Goal: Check status

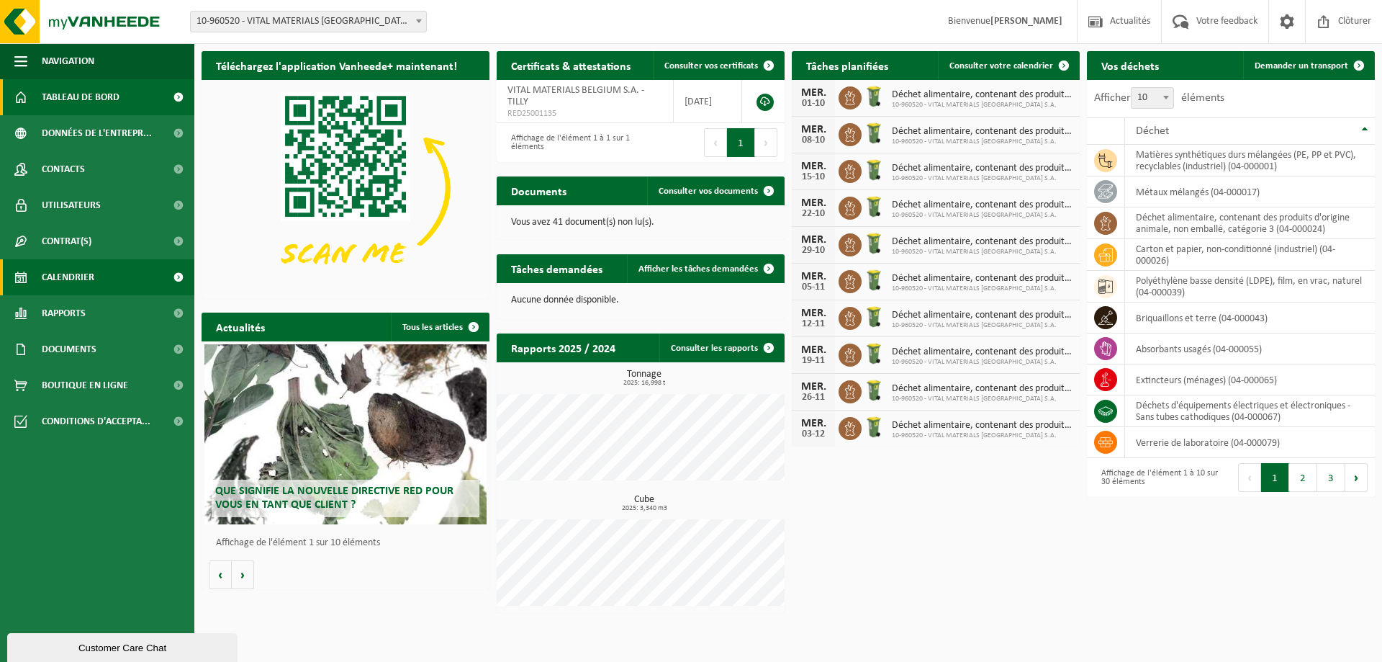
click at [58, 273] on span "Calendrier" at bounding box center [68, 277] width 53 height 36
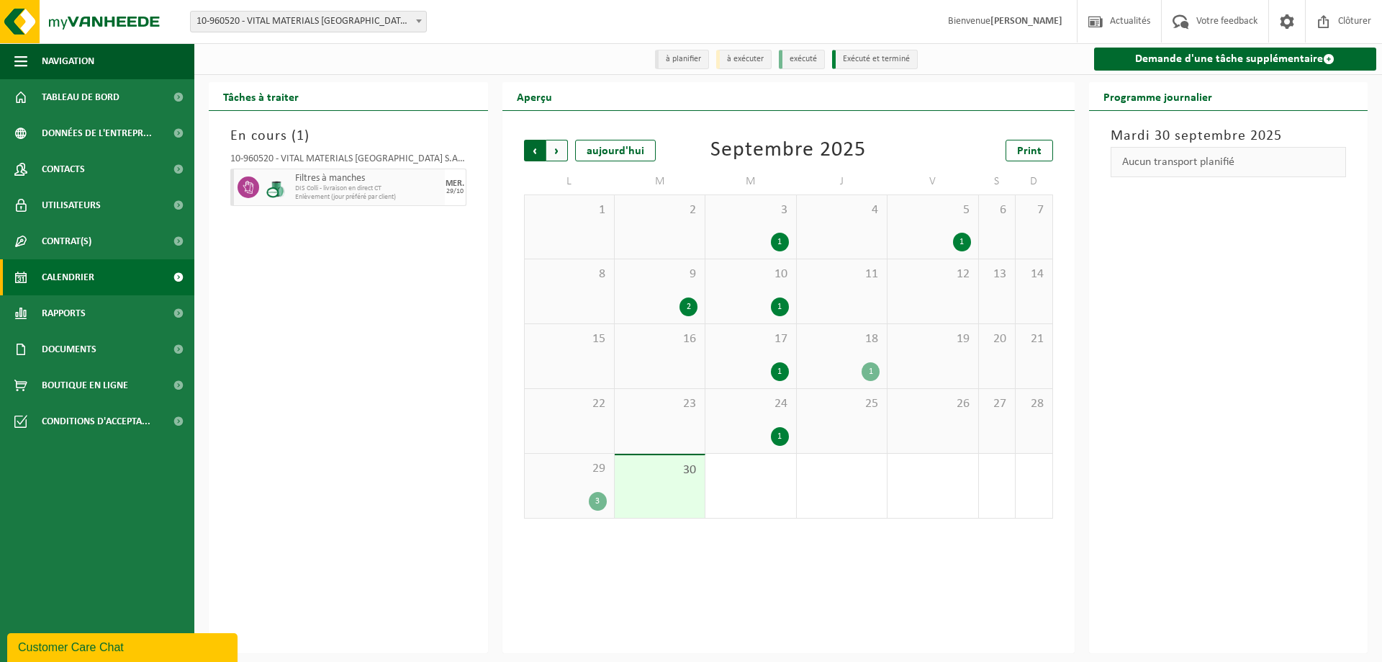
click at [561, 143] on span "Suivant" at bounding box center [557, 151] width 22 height 22
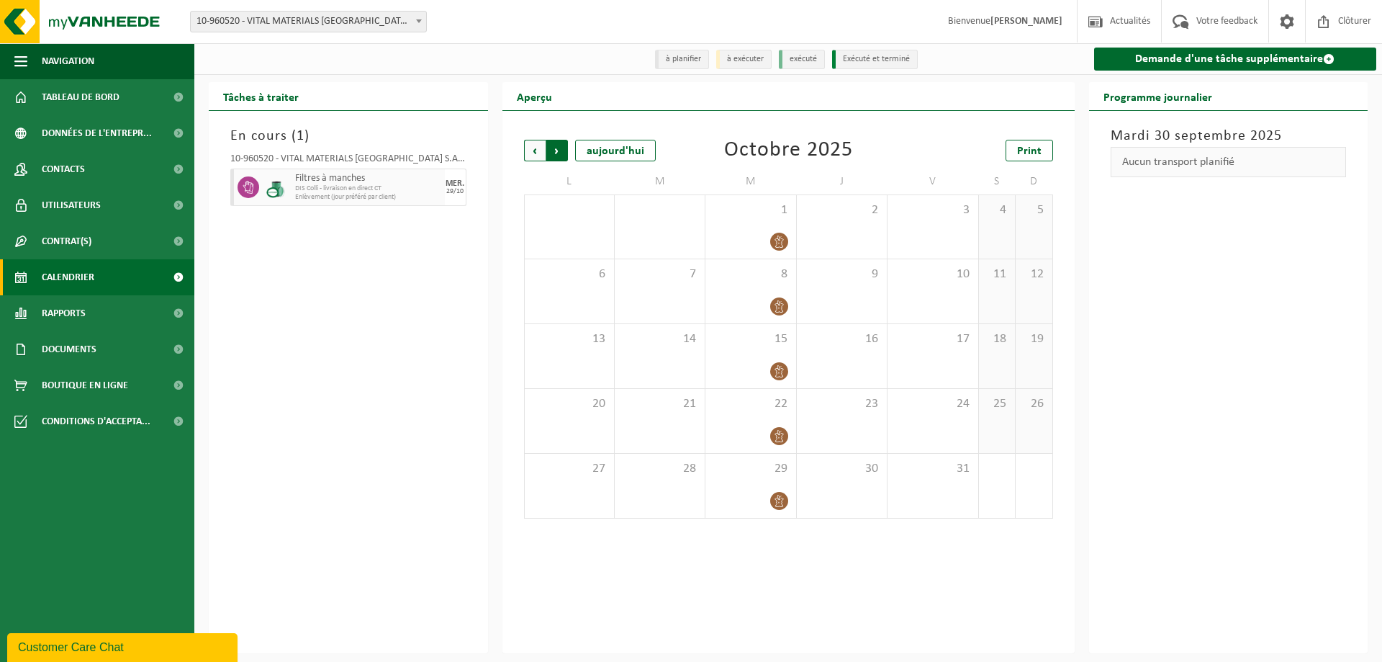
click at [540, 148] on span "Précédent" at bounding box center [535, 151] width 22 height 22
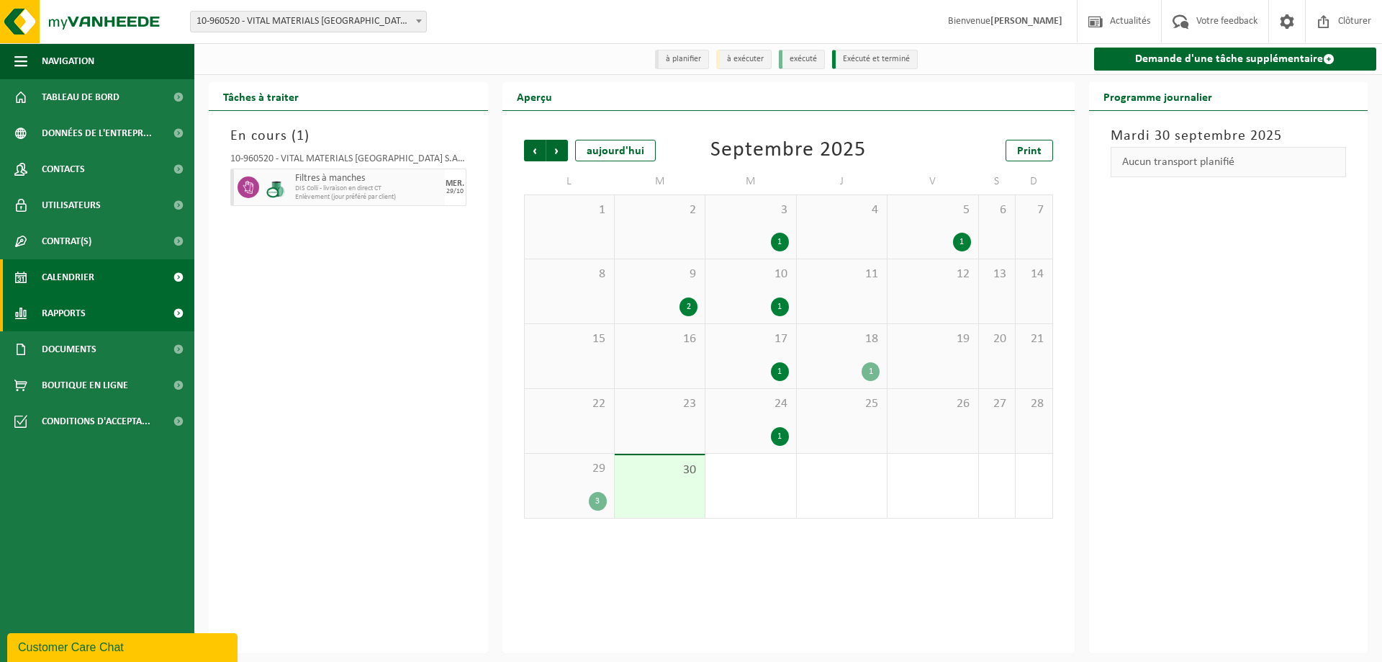
click at [81, 312] on span "Rapports" at bounding box center [64, 313] width 44 height 36
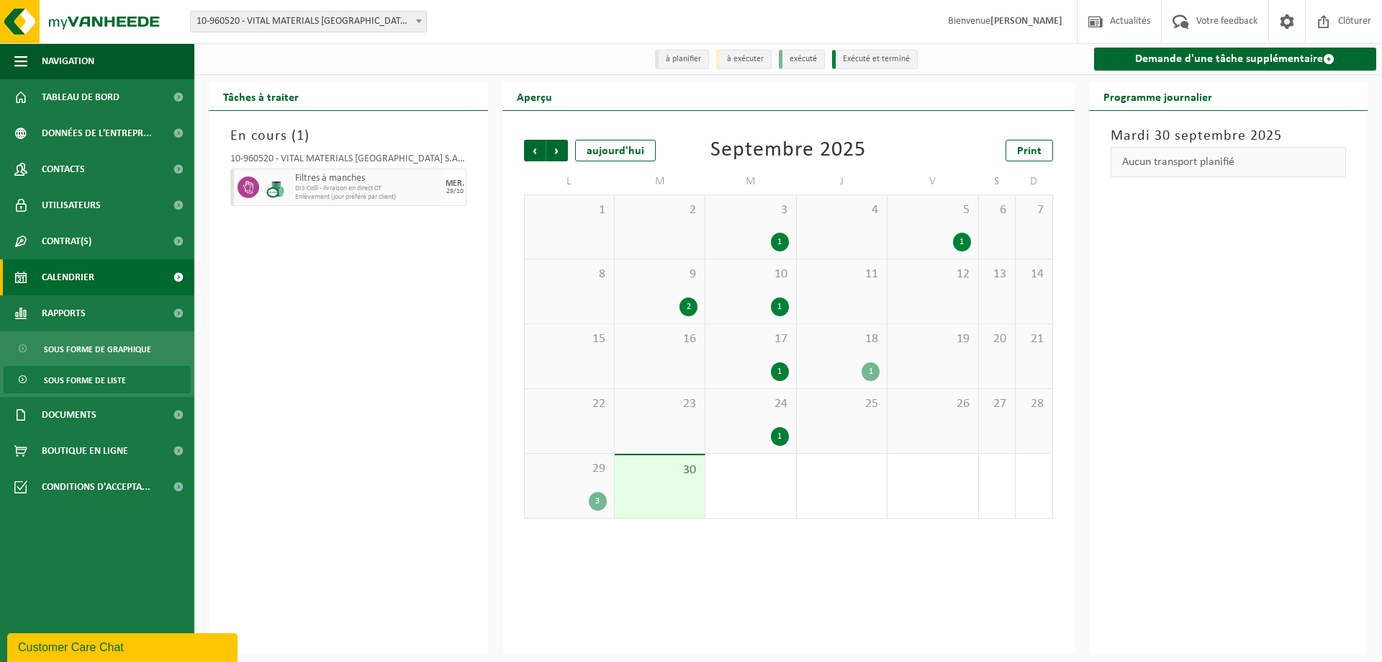
click at [59, 383] on span "Sous forme de liste" at bounding box center [85, 379] width 82 height 27
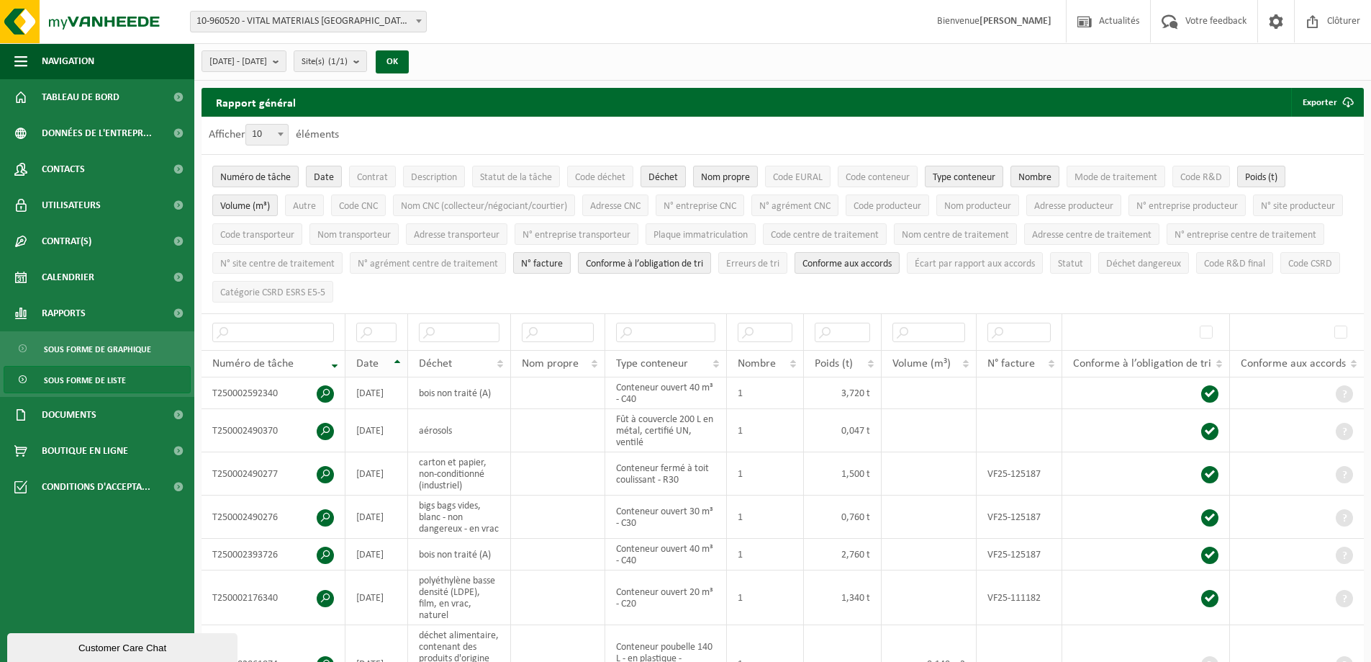
click at [394, 362] on th "Date" at bounding box center [377, 363] width 63 height 27
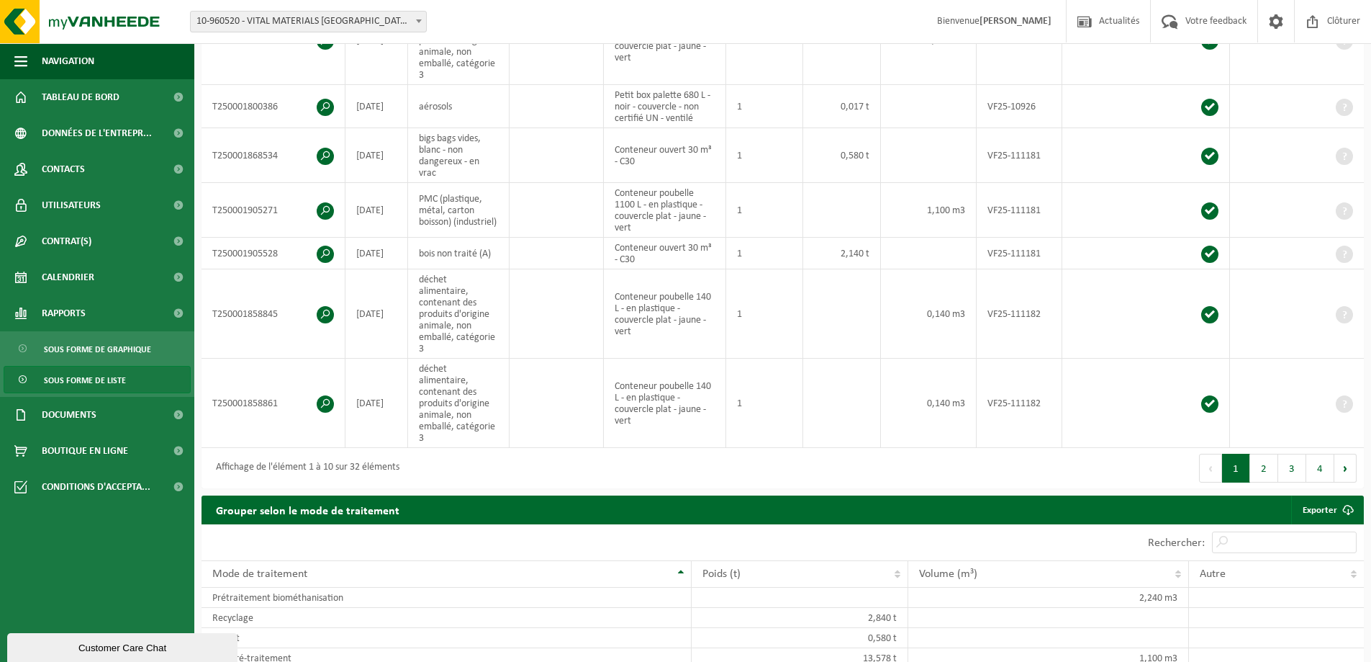
scroll to position [792, 0]
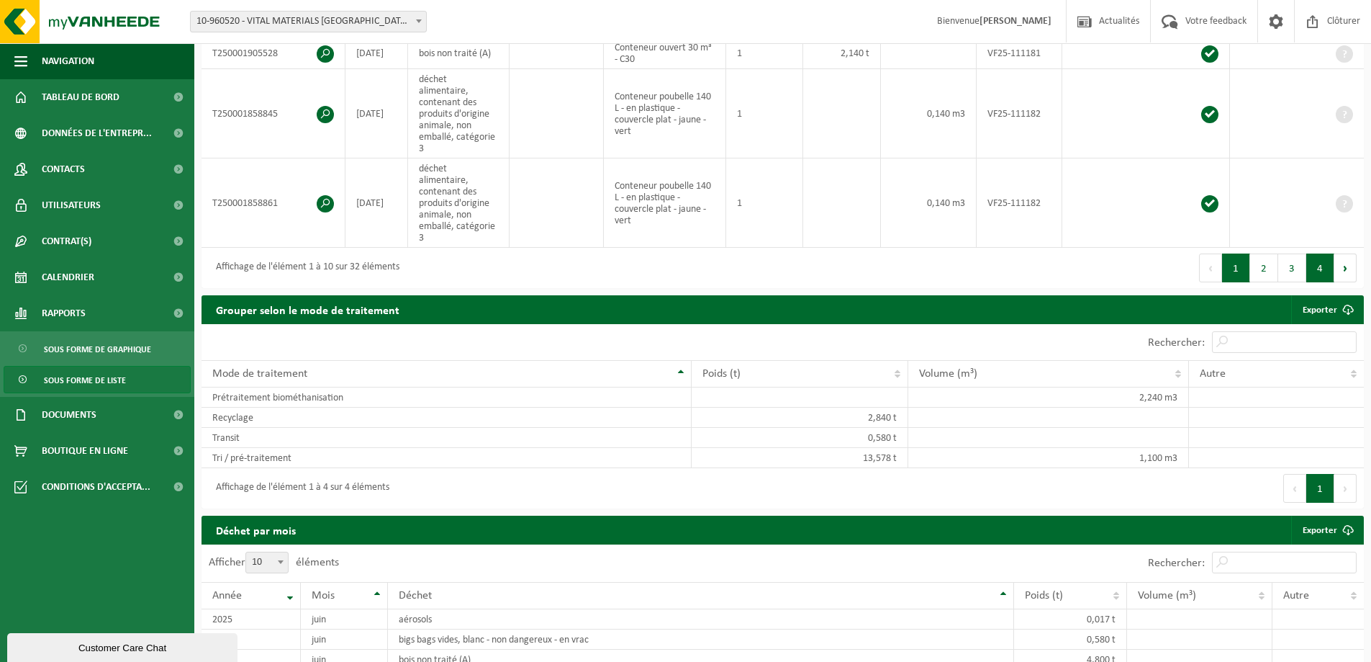
click at [1325, 253] on button "4" at bounding box center [1321, 267] width 28 height 29
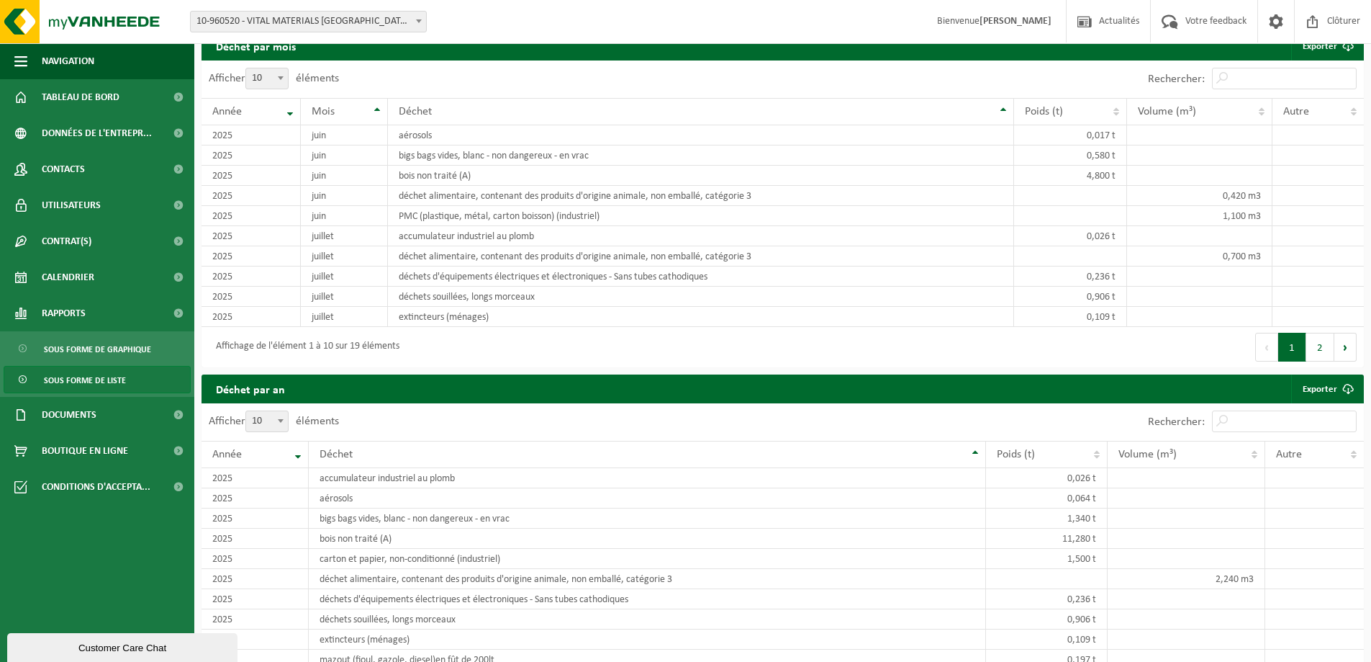
scroll to position [218, 0]
